Goal: Communication & Community: Answer question/provide support

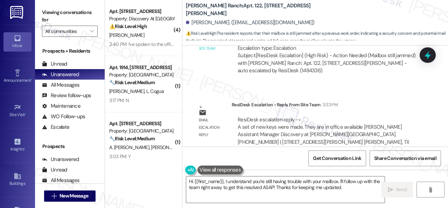
scroll to position [747, 0]
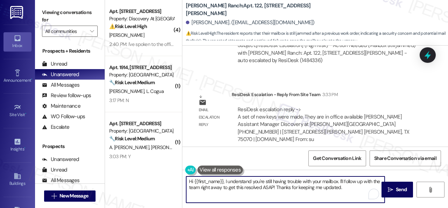
drag, startPoint x: 225, startPoint y: 182, endPoint x: 361, endPoint y: 203, distance: 137.8
click at [361, 203] on div "Hi {{first_name}}, I understand you're still having trouble with your mailbox. …" at bounding box center [315, 195] width 266 height 53
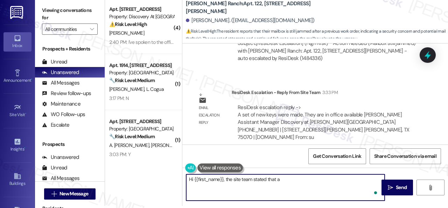
paste textarea "set of new keys were made. They are in office available"
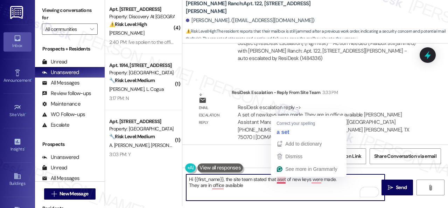
click at [277, 180] on textarea "Hi {{first_name}}, the site team stated that aset of new keys were made. They a…" at bounding box center [285, 187] width 199 height 26
click at [280, 180] on textarea "Hi {{first_name}}, the site team stated that aset of new keys were made. They a…" at bounding box center [285, 187] width 199 height 26
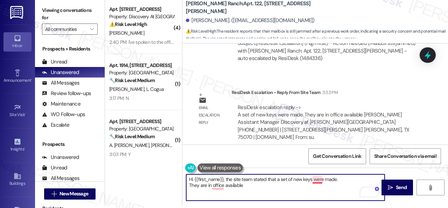
click at [315, 180] on textarea "Hi {{first_name}}, the site team stated that a set of new keys were made. They …" at bounding box center [285, 187] width 199 height 26
click at [343, 183] on textarea "Hi {{first_name}}, the site team stated that a set of new keys was made. They a…" at bounding box center [285, 187] width 199 height 26
click at [342, 180] on textarea "Hi {{first_name}}, the site team stated that a set of new keys was made. They a…" at bounding box center [285, 187] width 199 height 26
click at [357, 181] on textarea "Hi {{first_name}}, the site team stated that a set of new keys was made. They a…" at bounding box center [285, 187] width 199 height 26
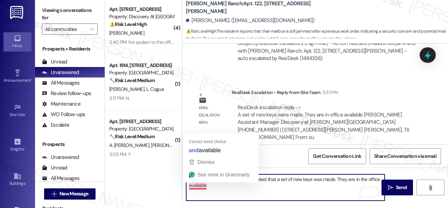
click at [198, 187] on textarea "Hi {{first_name}}, the site team stated that a set of new keys was made. They a…" at bounding box center [285, 187] width 199 height 26
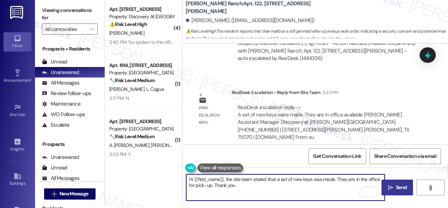
type textarea "Hi {{first_name}}, the site team stated that a set of new keys was made. They a…"
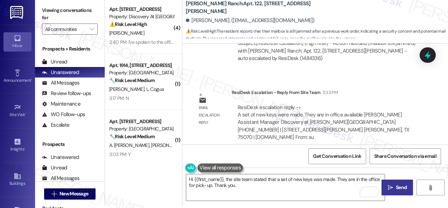
click at [398, 188] on span "Send" at bounding box center [401, 186] width 11 height 7
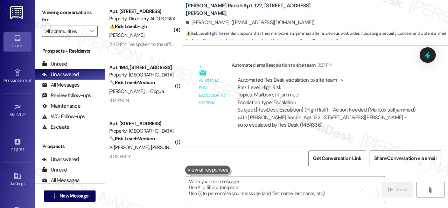
scroll to position [788, 0]
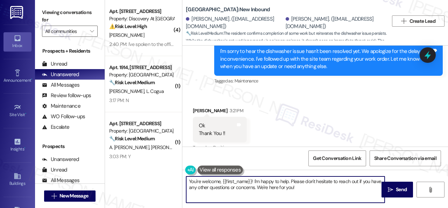
scroll to position [2, 0]
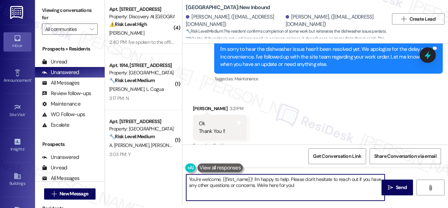
drag, startPoint x: 189, startPoint y: 182, endPoint x: 355, endPoint y: 220, distance: 170.2
click at [355, 207] on html "Inbox Go to Inbox Announcement • Send A Text Announcement Site Visit • Go to Si…" at bounding box center [224, 104] width 448 height 208
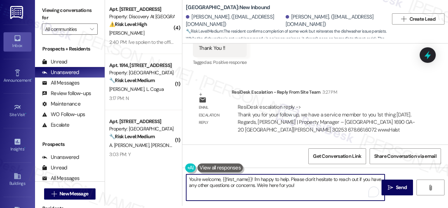
scroll to position [8689, 0]
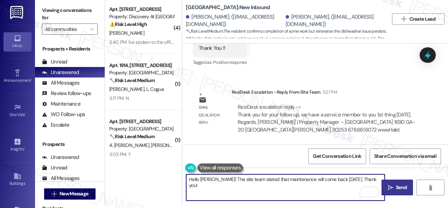
type textarea "Hello Michael! The site team stated that maintenance will come back on Monday. …"
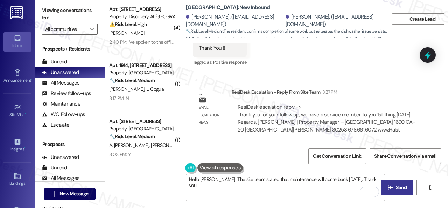
click at [396, 184] on span "Send" at bounding box center [401, 186] width 11 height 7
